Goal: Information Seeking & Learning: Learn about a topic

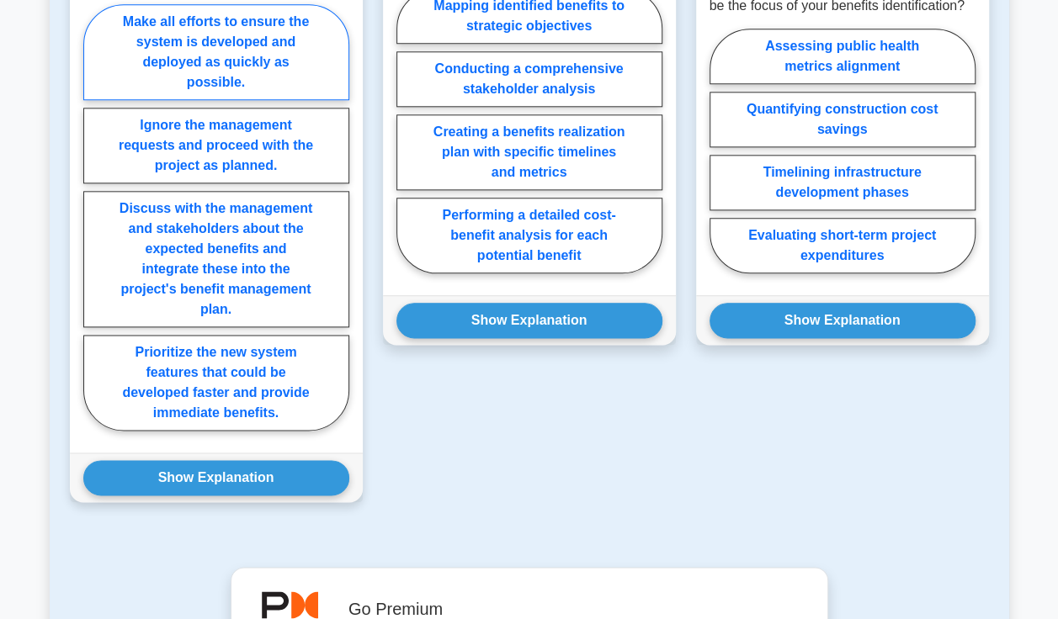
scroll to position [925, 0]
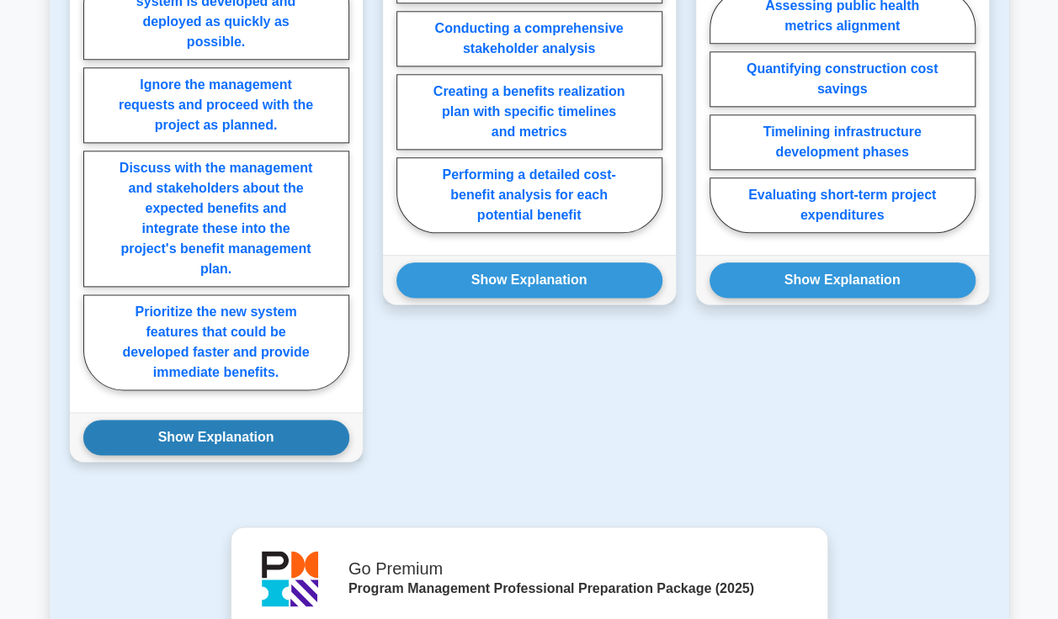
click at [252, 429] on button "Show Explanation" at bounding box center [216, 437] width 266 height 35
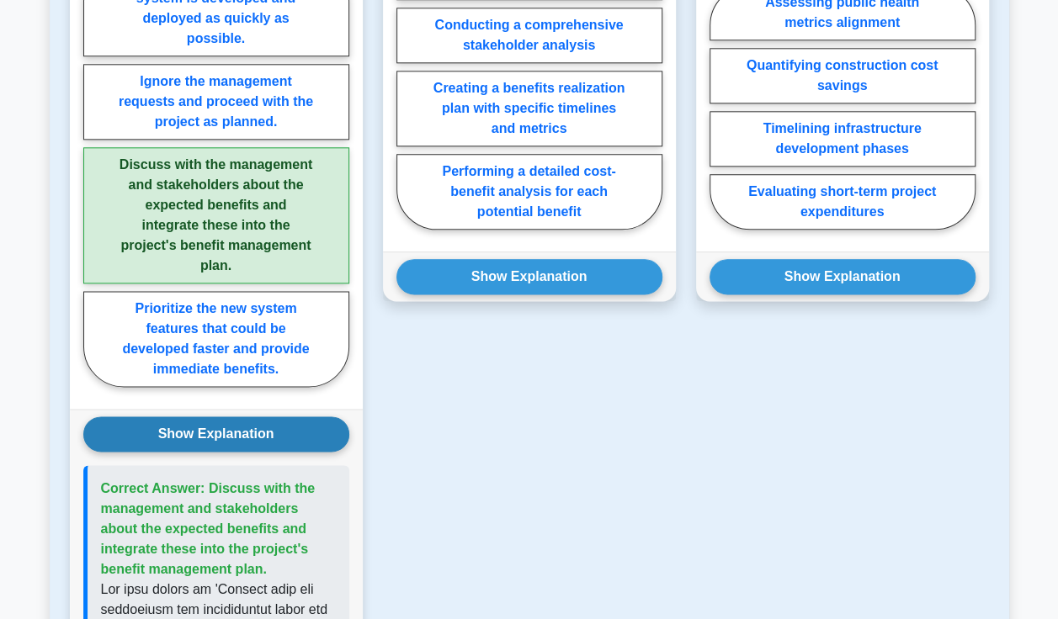
scroll to position [757, 0]
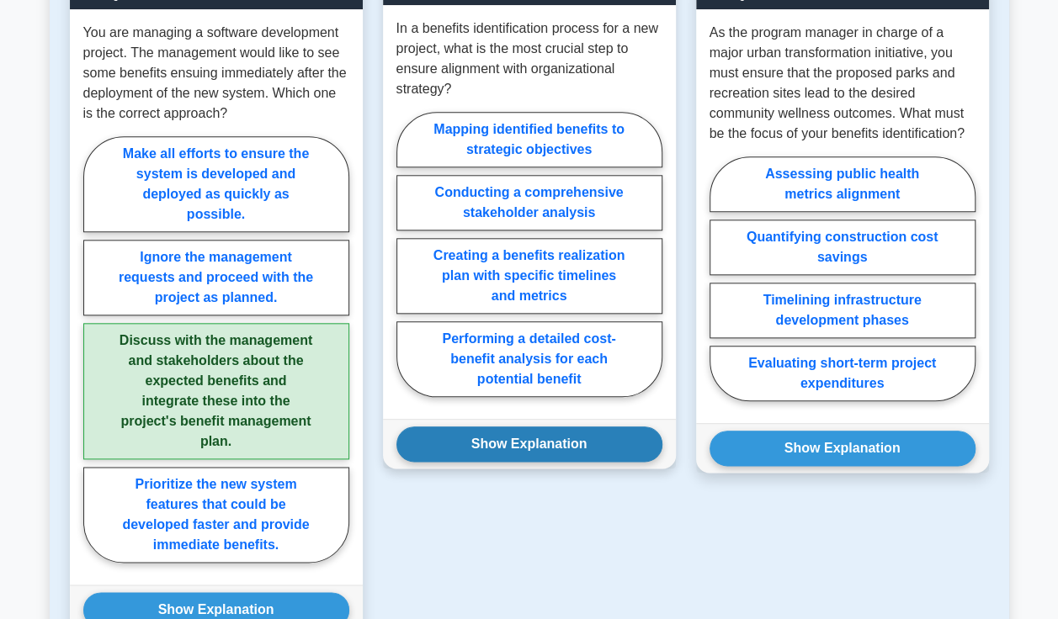
click at [549, 438] on button "Show Explanation" at bounding box center [529, 444] width 266 height 35
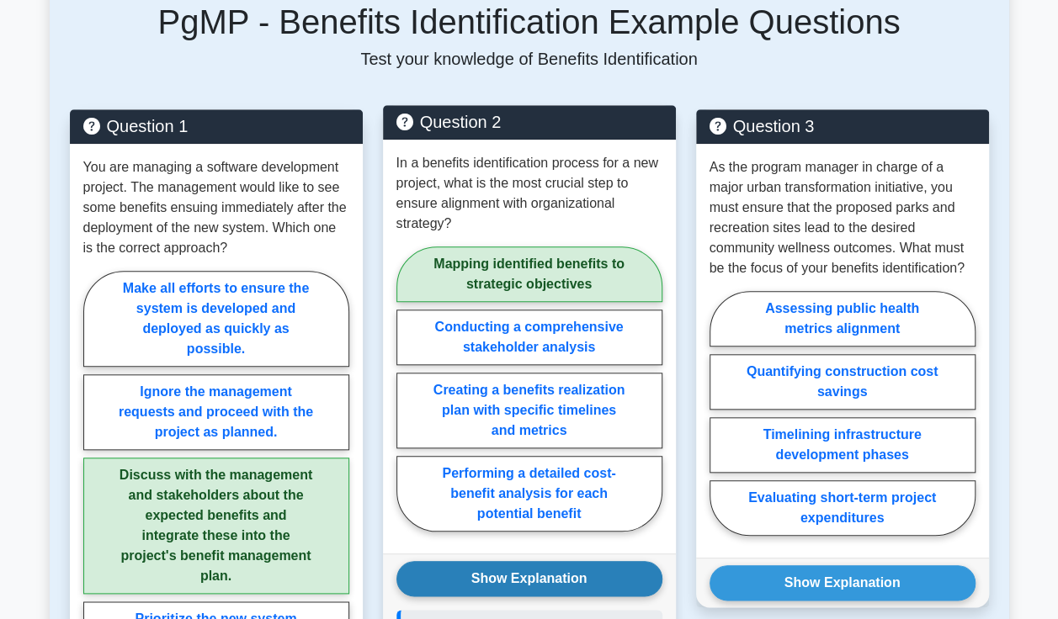
scroll to position [646, 0]
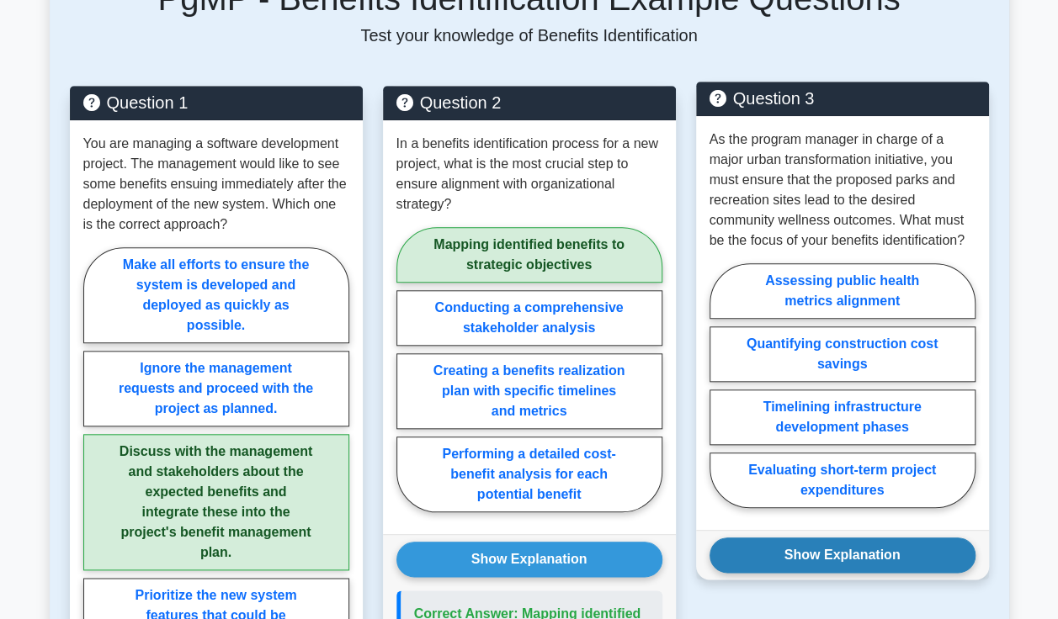
click at [847, 551] on button "Show Explanation" at bounding box center [842, 555] width 266 height 35
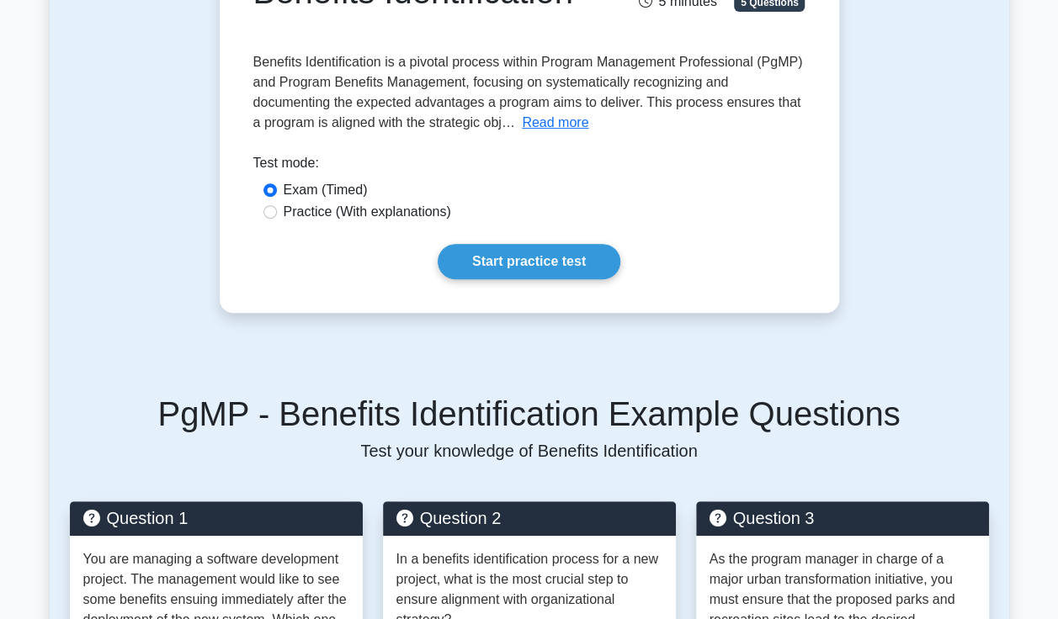
scroll to position [225, 0]
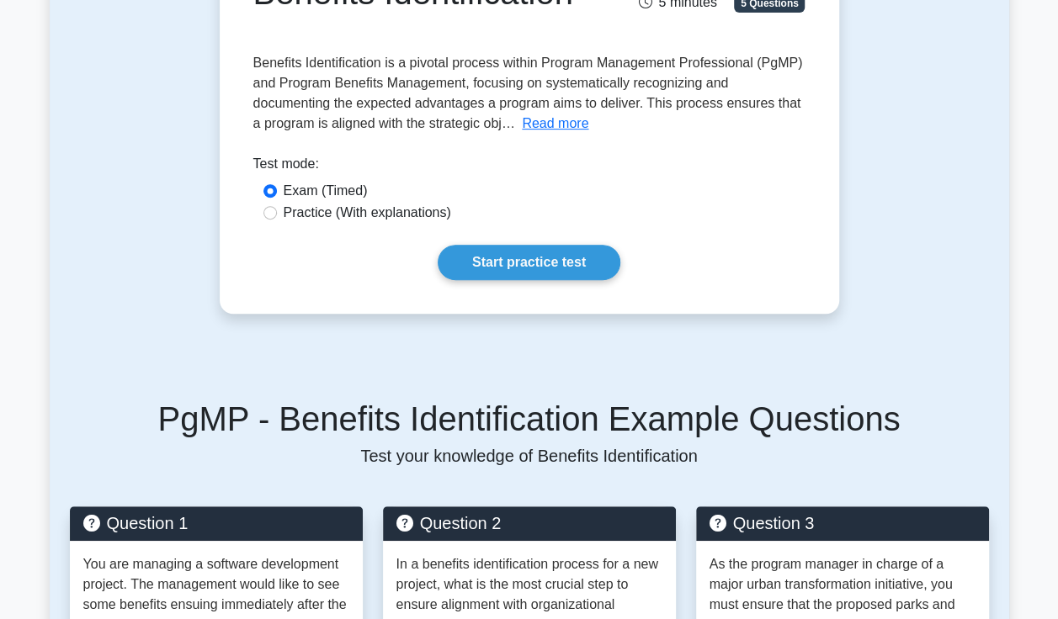
click at [334, 219] on label "Practice (With explanations)" at bounding box center [367, 213] width 167 height 20
click at [277, 219] on input "Practice (With explanations)" at bounding box center [269, 212] width 13 height 13
radio input "true"
click at [498, 265] on link "Start practice test" at bounding box center [528, 262] width 183 height 35
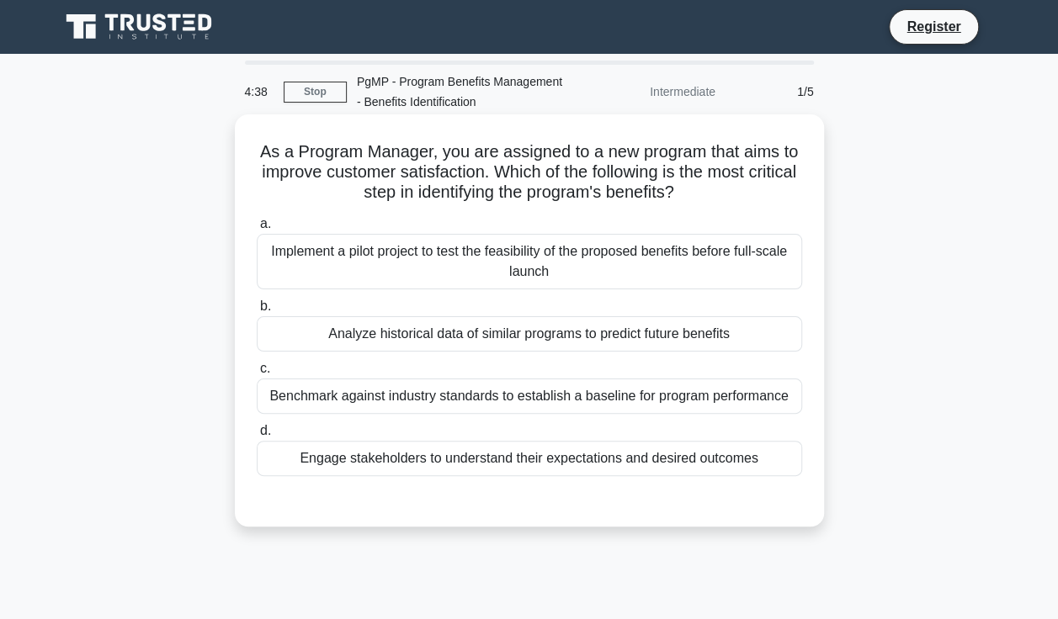
click at [380, 458] on div "Engage stakeholders to understand their expectations and desired outcomes" at bounding box center [529, 458] width 545 height 35
click at [257, 437] on input "d. Engage stakeholders to understand their expectations and desired outcomes" at bounding box center [257, 431] width 0 height 11
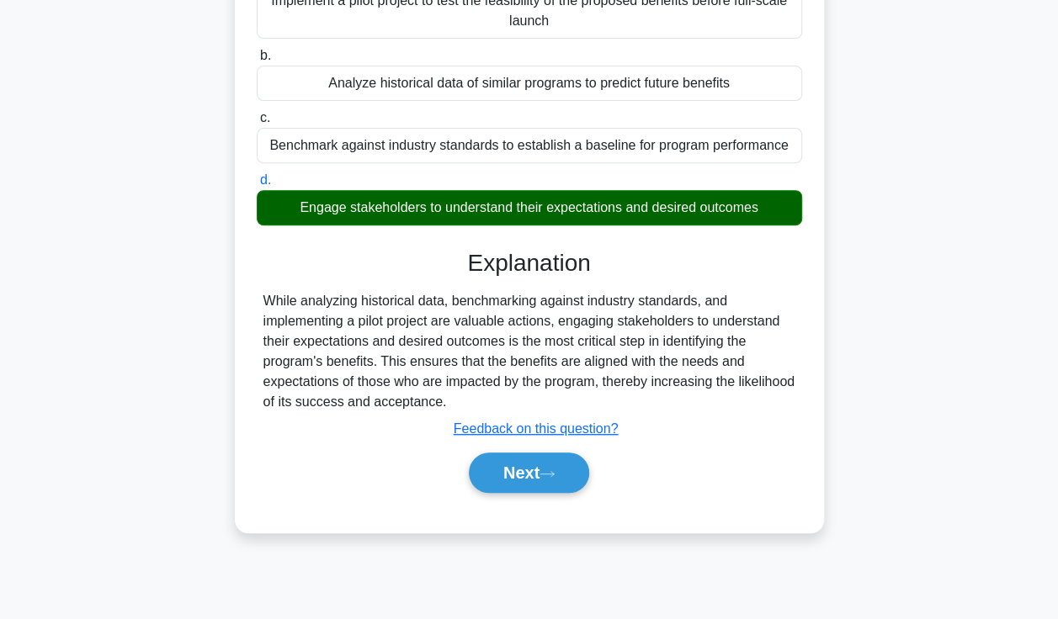
scroll to position [252, 0]
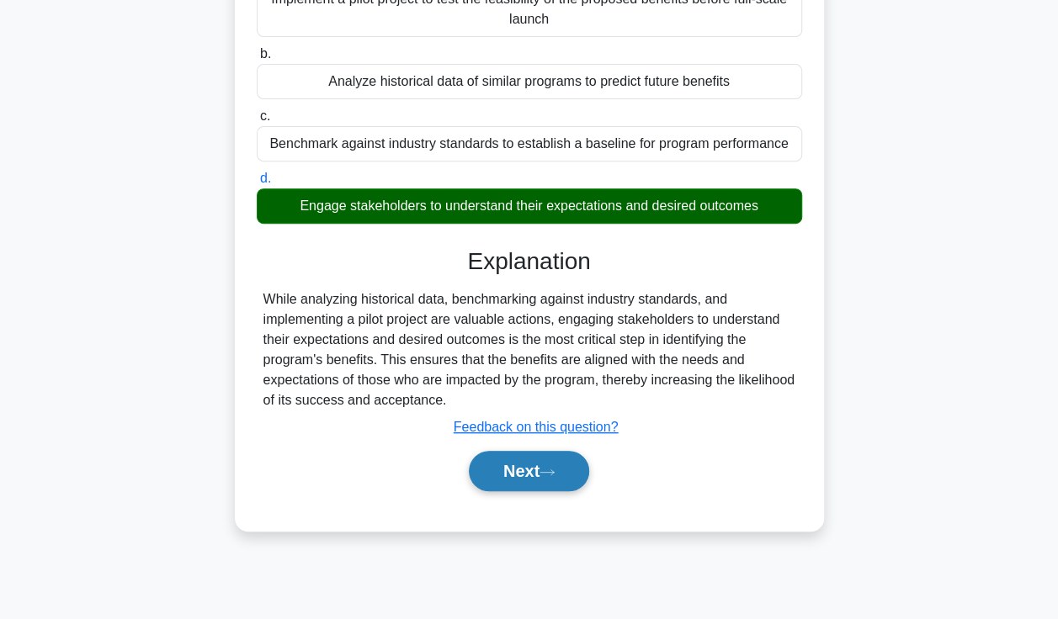
click at [510, 475] on button "Next" at bounding box center [529, 471] width 120 height 40
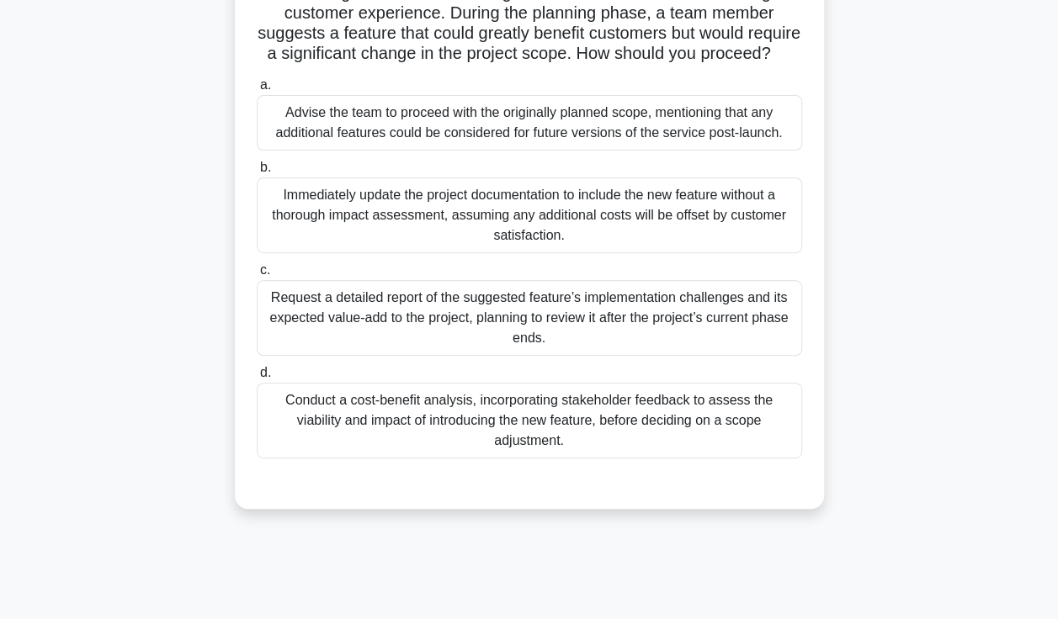
scroll to position [84, 0]
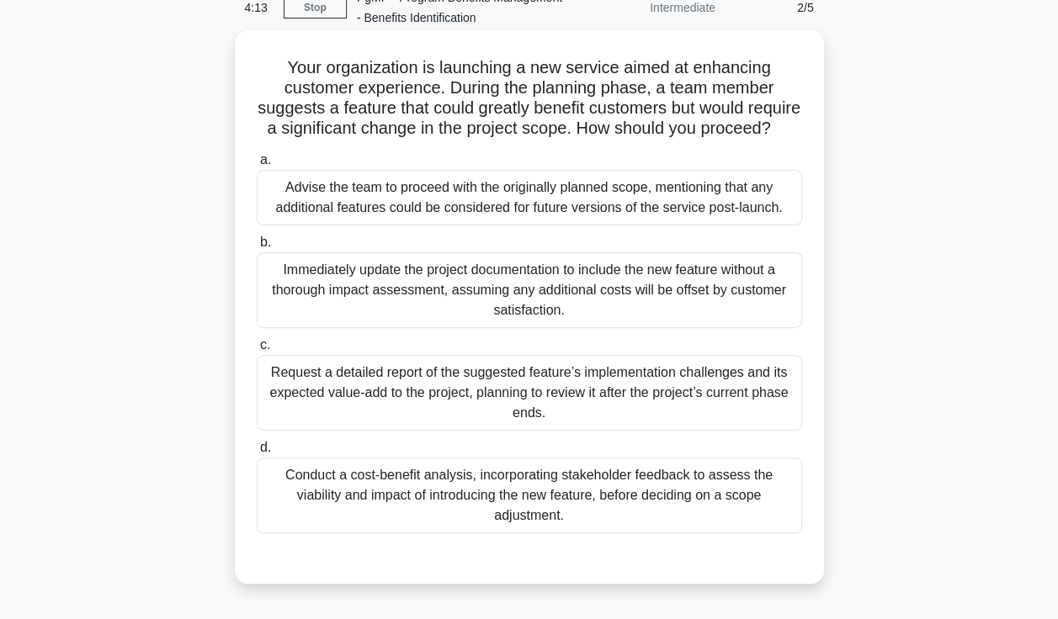
click at [550, 225] on div "Advise the team to proceed with the originally planned scope, mentioning that a…" at bounding box center [529, 198] width 545 height 56
click at [257, 166] on input "a. Advise the team to proceed with the originally planned scope, mentioning tha…" at bounding box center [257, 160] width 0 height 11
